Goal: Task Accomplishment & Management: Use online tool/utility

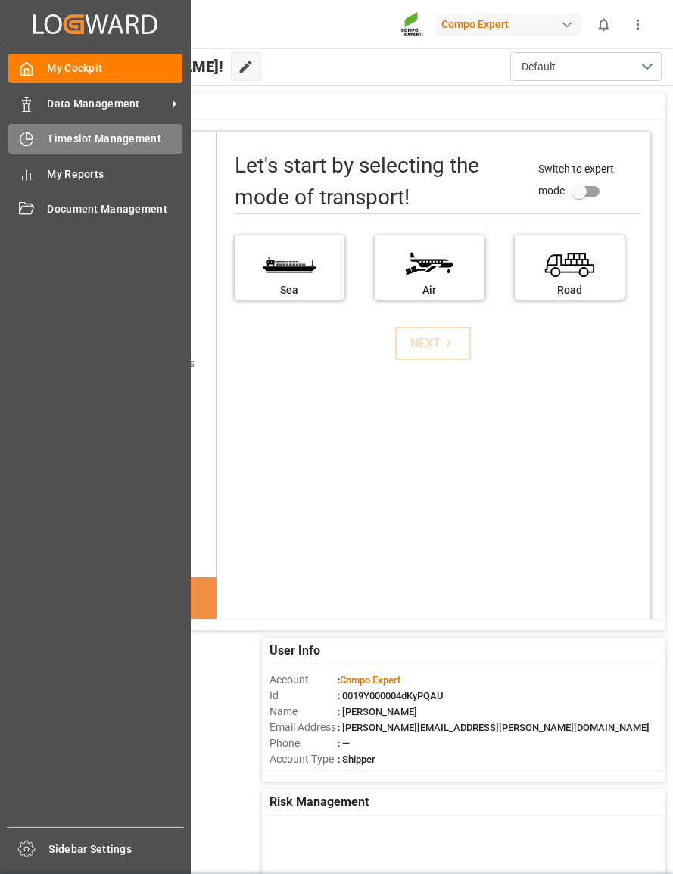
click at [45, 130] on div "Timeslot Management Timeslot Management" at bounding box center [95, 139] width 174 height 30
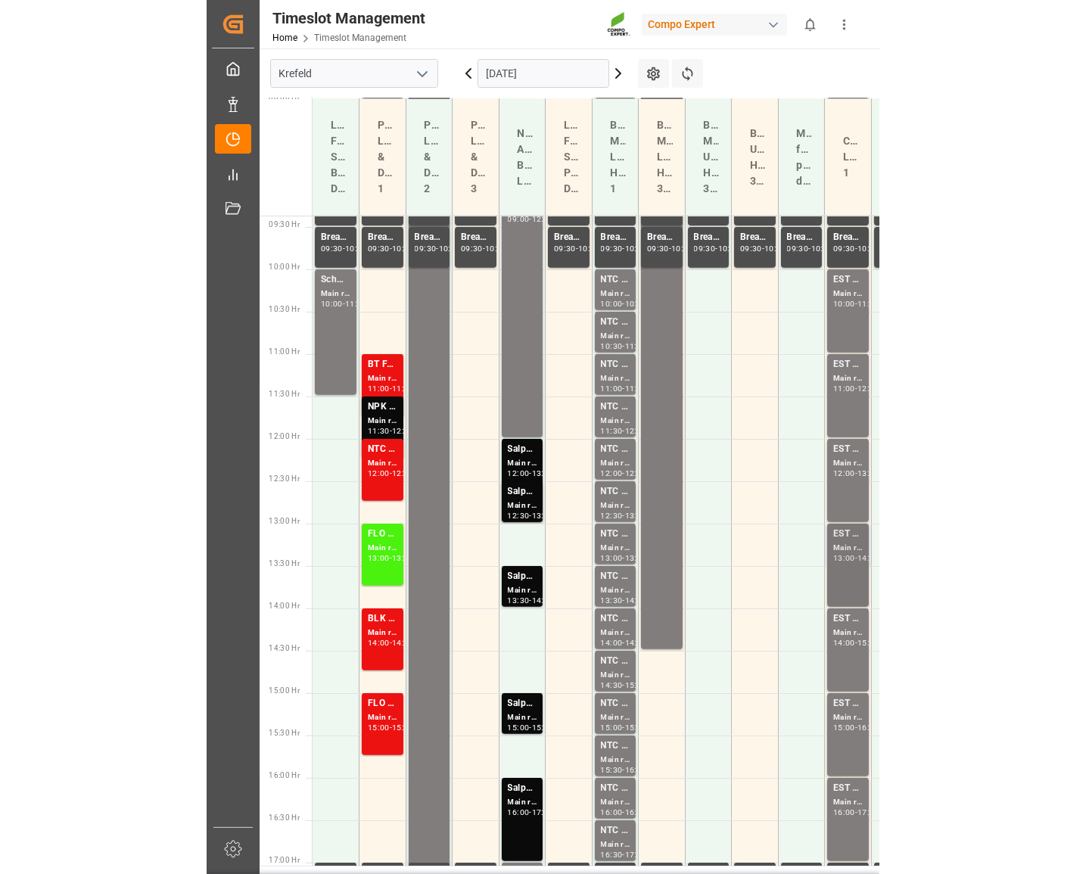
scroll to position [792, 0]
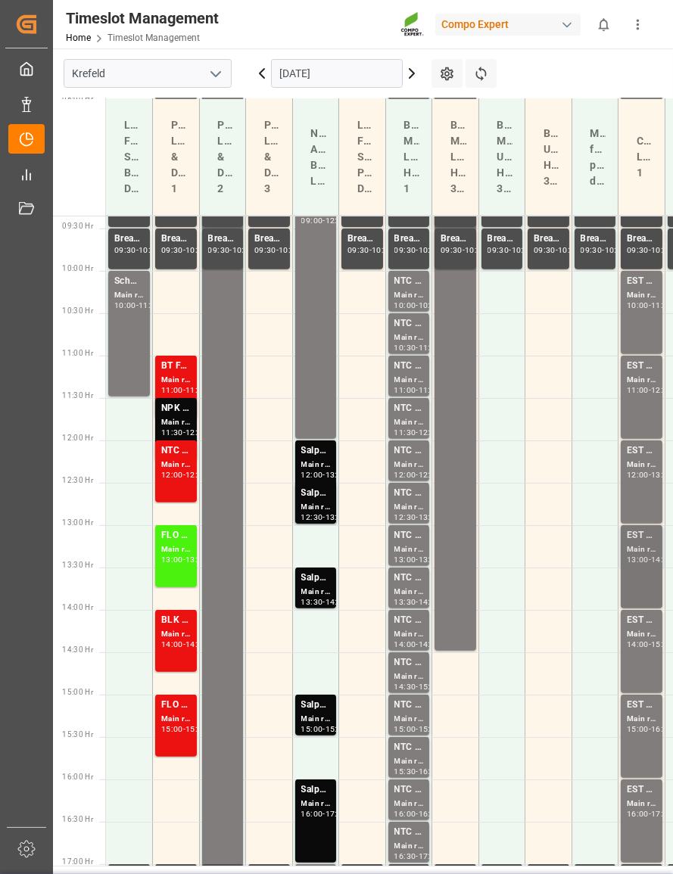
drag, startPoint x: 409, startPoint y: 596, endPoint x: 630, endPoint y: 590, distance: 221.1
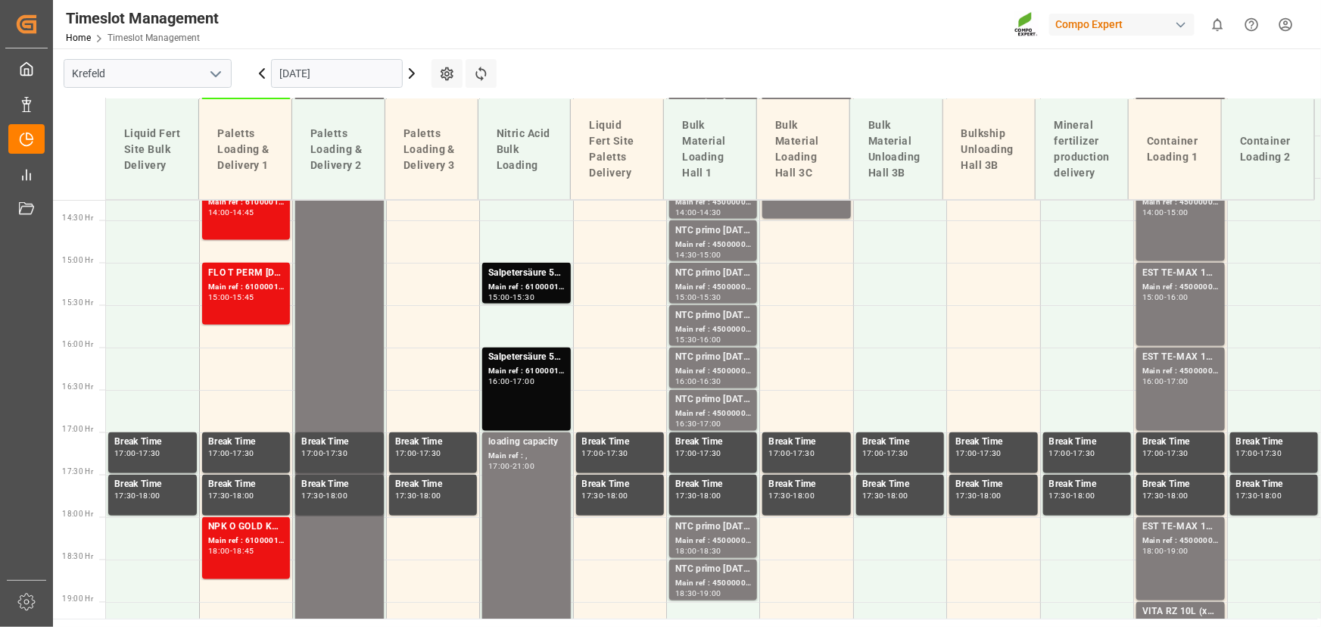
scroll to position [1205, 0]
